Goal: Task Accomplishment & Management: Complete application form

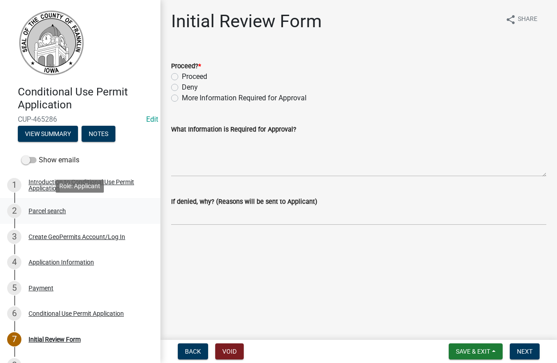
click at [41, 210] on div "Parcel search" at bounding box center [47, 211] width 37 height 6
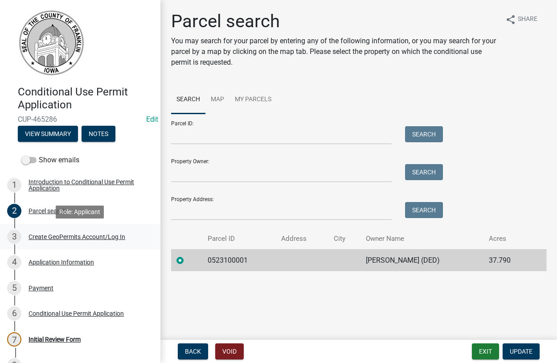
click at [49, 237] on div "Create GeoPermits Account/Log In" at bounding box center [77, 236] width 97 height 6
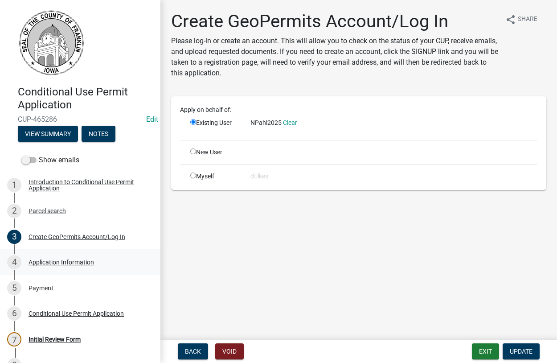
click at [61, 261] on div "Application Information" at bounding box center [61, 262] width 65 height 6
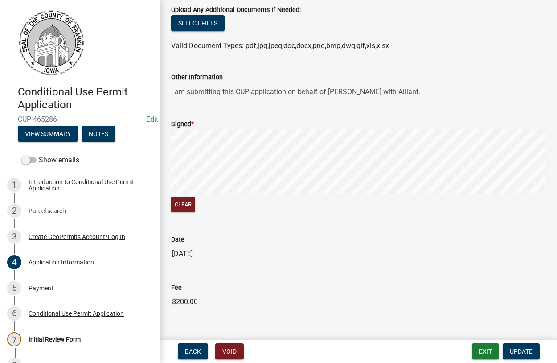
scroll to position [953, 0]
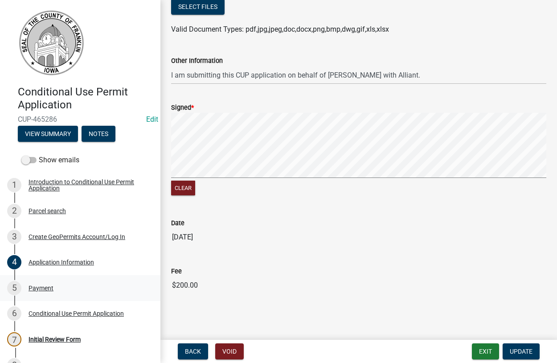
click at [41, 286] on div "Payment" at bounding box center [41, 288] width 25 height 6
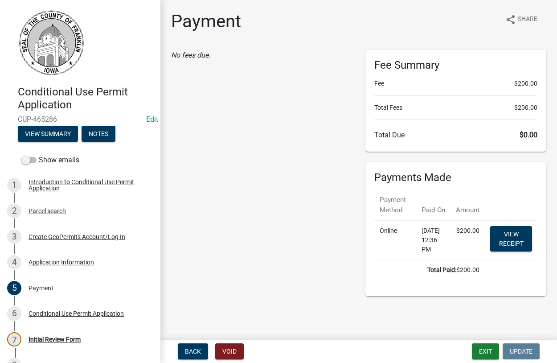
scroll to position [4, 0]
click at [511, 237] on link "View receipt" at bounding box center [511, 238] width 42 height 25
click at [44, 315] on div "Conditional Use Permit Application" at bounding box center [76, 313] width 95 height 6
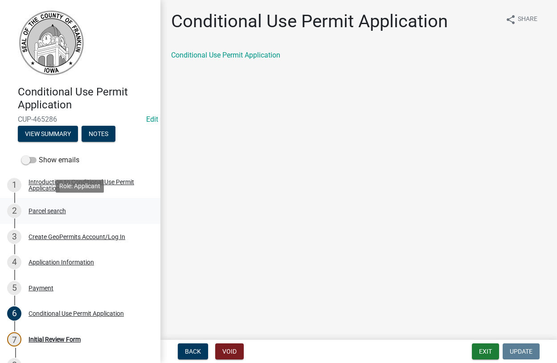
click at [41, 211] on div "Parcel search" at bounding box center [47, 211] width 37 height 6
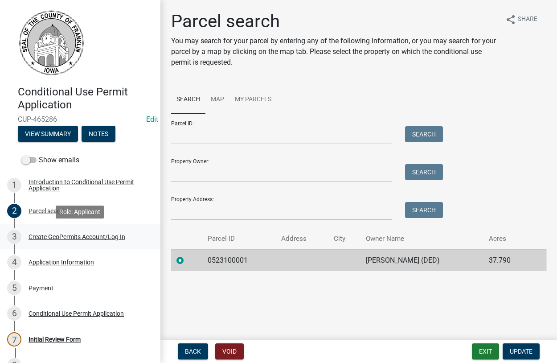
click at [46, 237] on div "Create GeoPermits Account/Log In" at bounding box center [77, 236] width 97 height 6
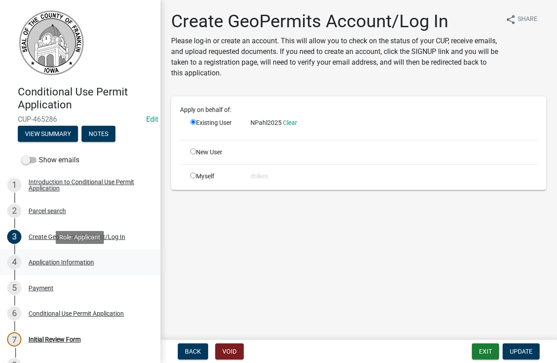
click at [47, 261] on div "Application Information" at bounding box center [61, 262] width 65 height 6
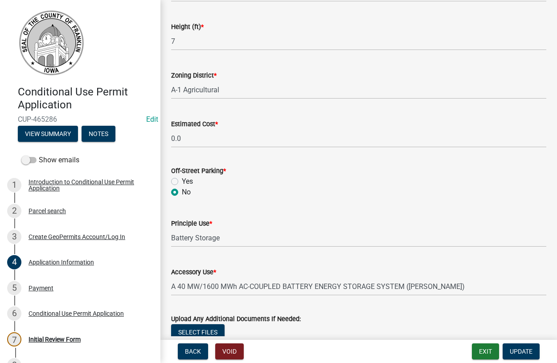
scroll to position [609, 0]
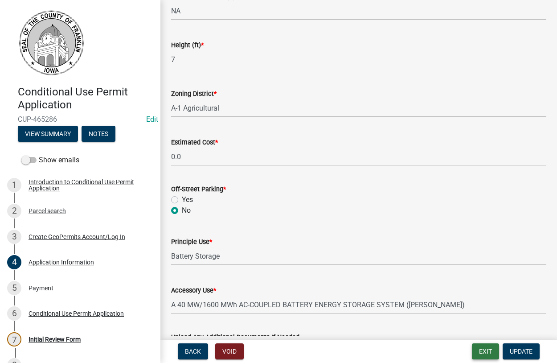
click at [483, 349] on button "Exit" at bounding box center [485, 351] width 27 height 16
